Goal: Transaction & Acquisition: Purchase product/service

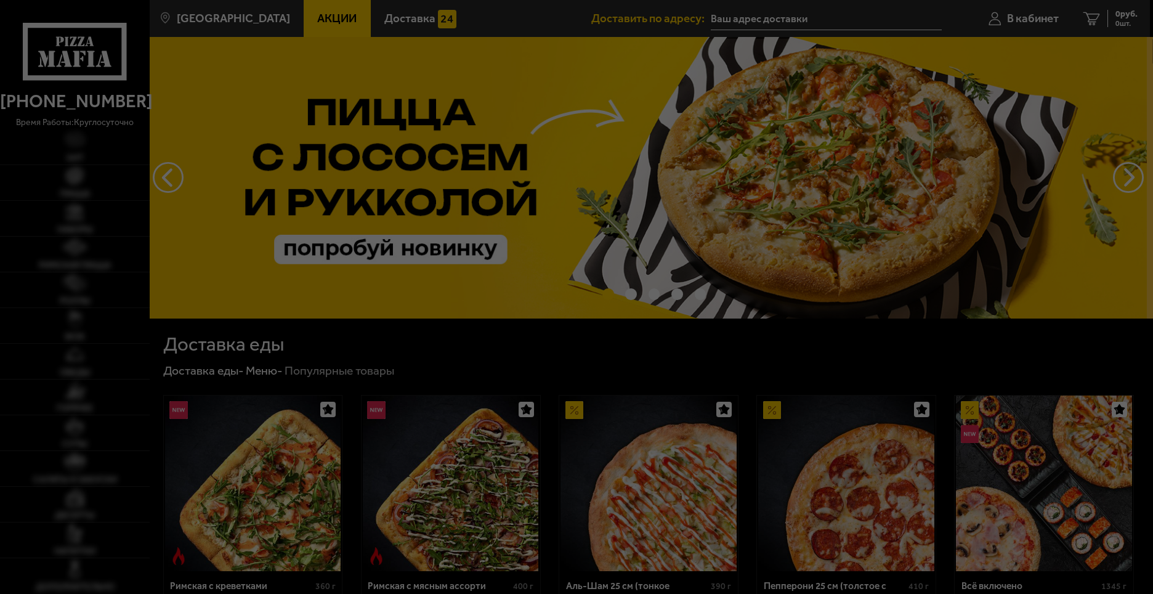
type input "[STREET_ADDRESS]"
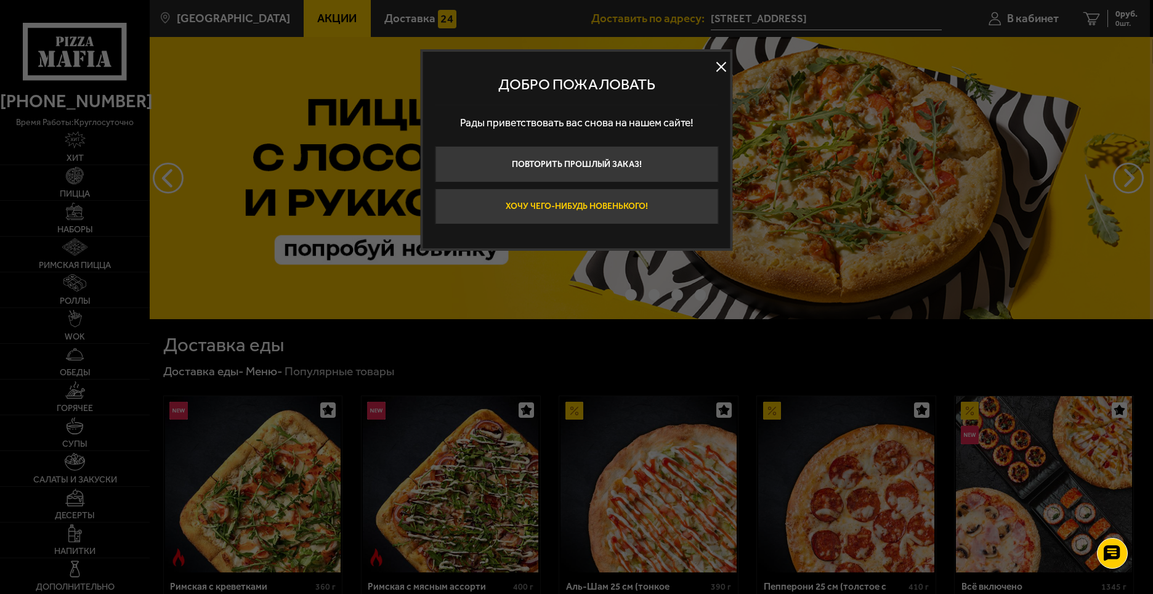
click at [588, 204] on button "Хочу чего-нибудь новенького!" at bounding box center [576, 206] width 283 height 36
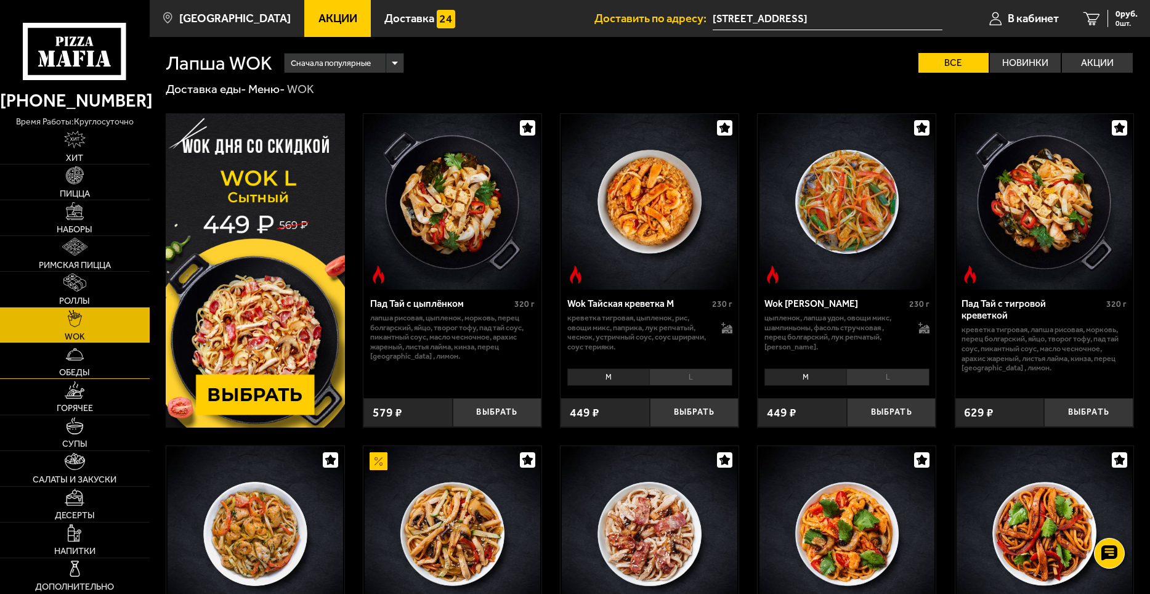
click at [63, 351] on link "Обеды" at bounding box center [75, 360] width 150 height 35
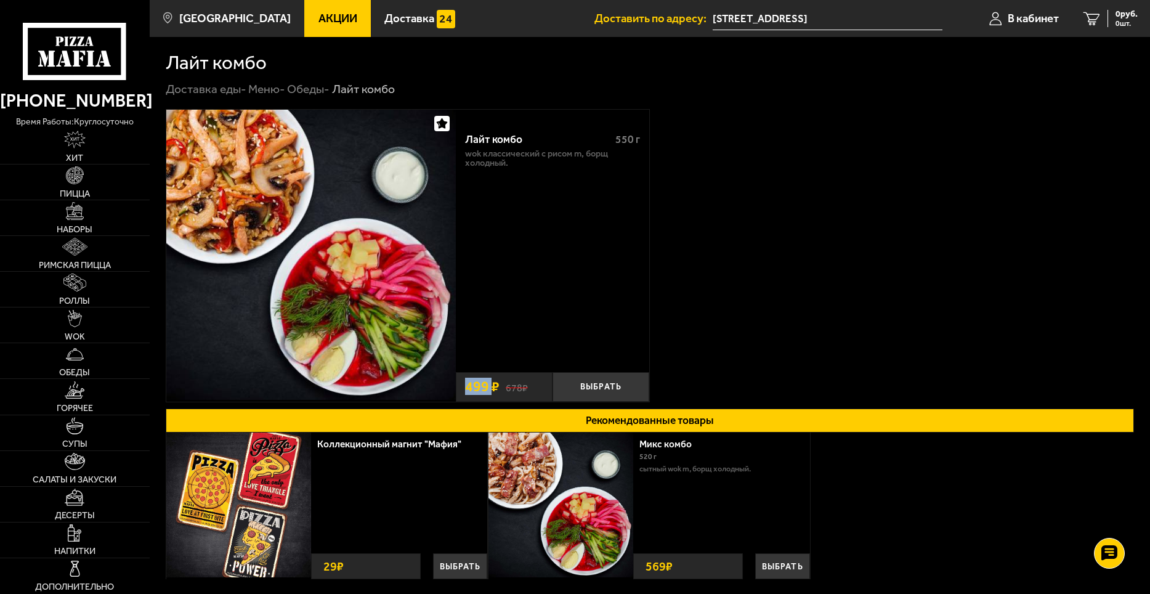
drag, startPoint x: 469, startPoint y: 389, endPoint x: 491, endPoint y: 386, distance: 22.4
click at [491, 386] on span "499 ₽" at bounding box center [482, 386] width 34 height 14
click at [875, 257] on div "Лайт комбо 550 г Wok классический с рисом M, Борщ холодный. Выбрать 678 ₽ 499 ₽" at bounding box center [650, 255] width 968 height 293
click at [864, 198] on div "Лайт комбо 550 г Wok классический с рисом M, Борщ холодный. Выбрать 678 ₽ 499 ₽" at bounding box center [650, 255] width 968 height 293
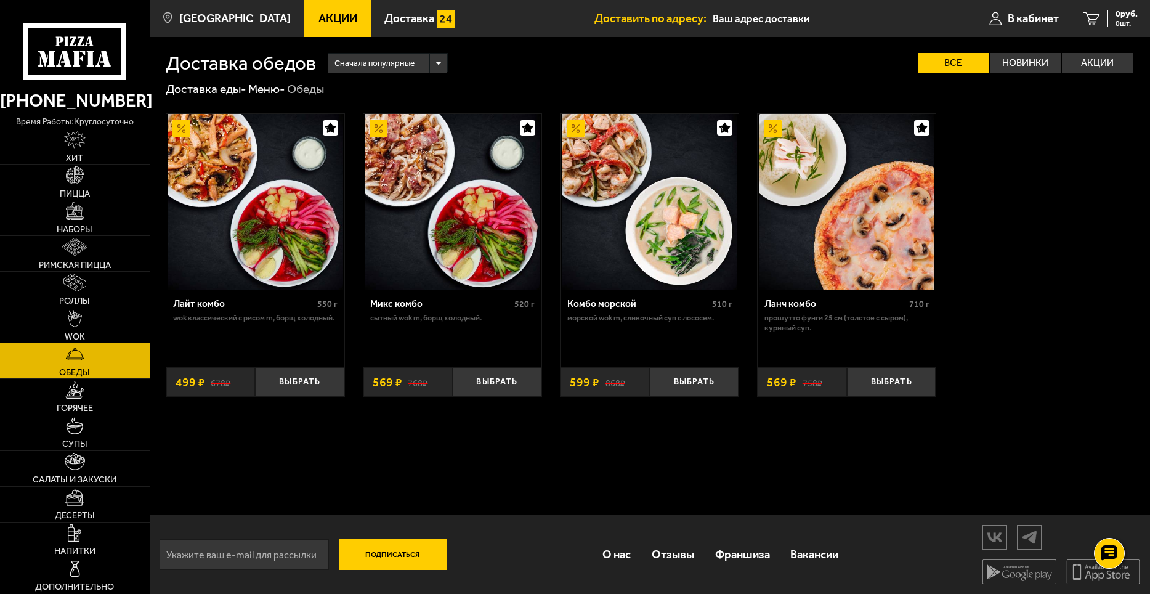
type input "[STREET_ADDRESS]"
